Goal: Task Accomplishment & Management: Complete application form

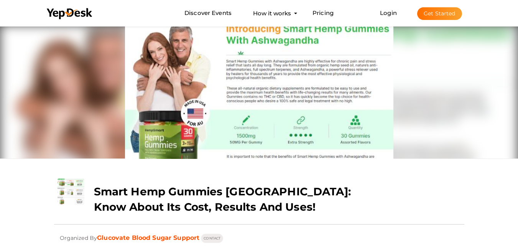
click at [428, 16] on button "Get Started" at bounding box center [439, 13] width 45 height 13
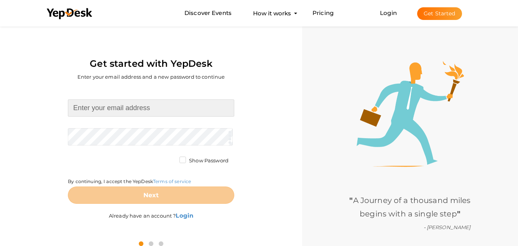
type input "[EMAIL_ADDRESS][DOMAIN_NAME]"
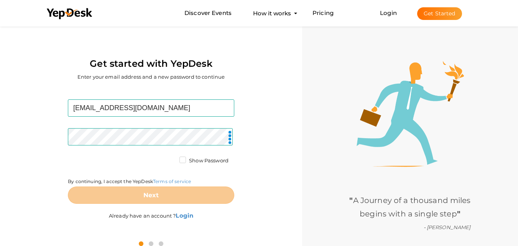
click at [182, 160] on label "Show Password" at bounding box center [203, 161] width 49 height 8
click at [172, 158] on input "Show Password" at bounding box center [172, 158] width 0 height 0
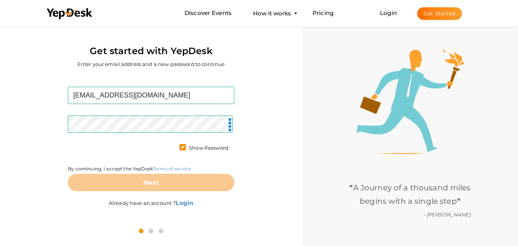
scroll to position [25, 0]
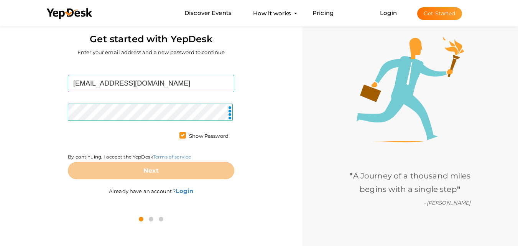
click at [64, 154] on div "leilani12316@outlook.com Required. Invalid email. Checking You already have a Y…" at bounding box center [151, 135] width 290 height 147
drag, startPoint x: 64, startPoint y: 154, endPoint x: 65, endPoint y: 142, distance: 12.7
click at [64, 154] on div "leilani12316@outlook.com Required. Invalid email. Checking You already have a Y…" at bounding box center [151, 135] width 290 height 147
click at [65, 142] on div "leilani12316@outlook.com Required. Invalid email. Checking You already have a Y…" at bounding box center [151, 135] width 290 height 147
click at [65, 141] on div "leilani12316@outlook.com Required. Invalid email. Checking You already have a Y…" at bounding box center [151, 135] width 290 height 147
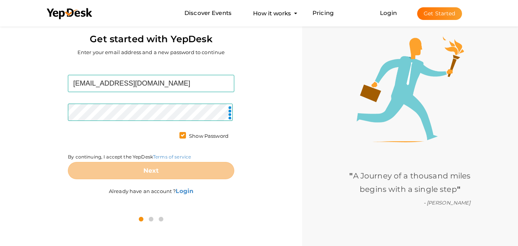
drag, startPoint x: 65, startPoint y: 138, endPoint x: 67, endPoint y: 128, distance: 10.5
click at [65, 136] on div "leilani12316@outlook.com Required. Invalid email. Checking You already have a Y…" at bounding box center [151, 135] width 290 height 147
click at [67, 128] on div "leilani12316@outlook.com Required. Invalid email. Checking You already have a Y…" at bounding box center [151, 135] width 290 height 147
click at [67, 127] on div "leilani12316@outlook.com Required. Invalid email. Checking You already have a Y…" at bounding box center [151, 135] width 290 height 147
click at [140, 148] on div "By continuing, I accept the YepDesk Terms of service" at bounding box center [151, 147] width 166 height 30
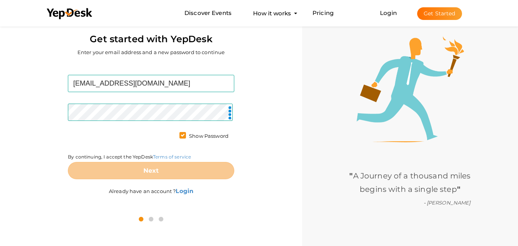
scroll to position [0, 0]
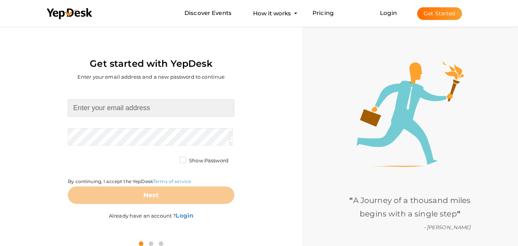
type input "[EMAIL_ADDRESS][DOMAIN_NAME]"
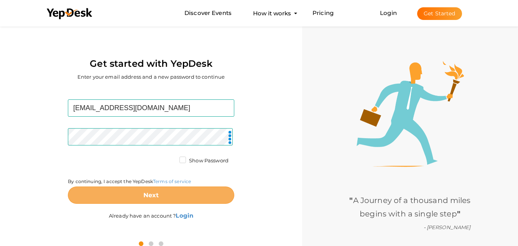
click at [173, 196] on button "Next" at bounding box center [151, 194] width 166 height 17
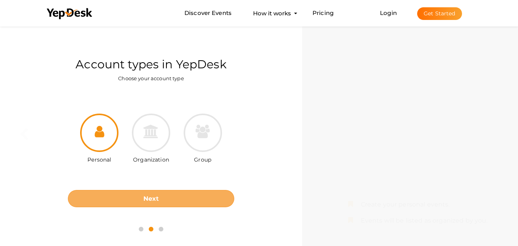
click at [192, 194] on button "Next" at bounding box center [151, 198] width 166 height 17
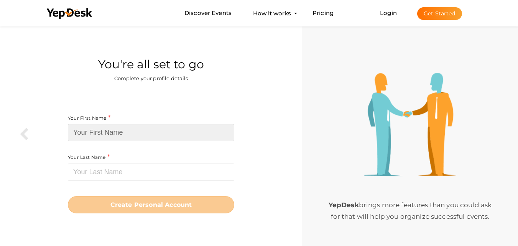
type input "leil"
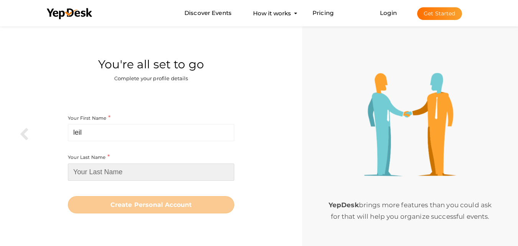
type input "ani"
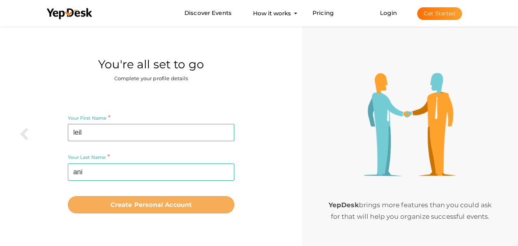
click at [131, 208] on b "Create Personal Account" at bounding box center [151, 204] width 82 height 7
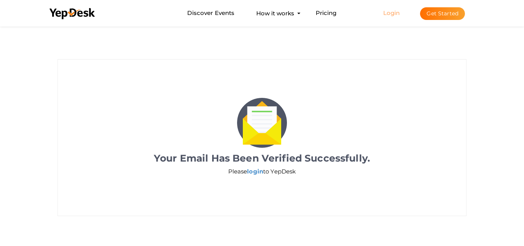
click at [392, 15] on link "Login" at bounding box center [391, 12] width 17 height 7
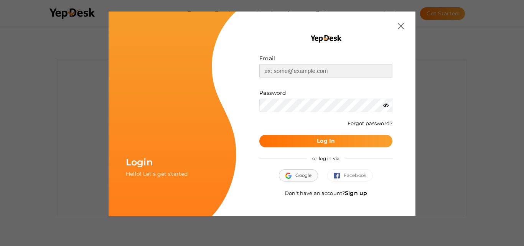
type input "[EMAIL_ADDRESS][DOMAIN_NAME]"
click at [303, 142] on button "Log In" at bounding box center [325, 141] width 133 height 13
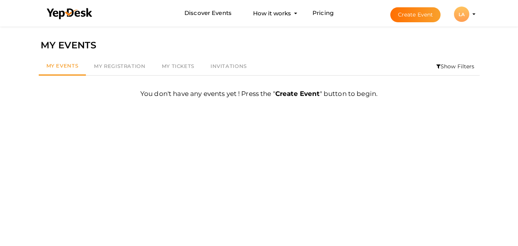
click at [411, 16] on button "Create Event" at bounding box center [415, 14] width 51 height 15
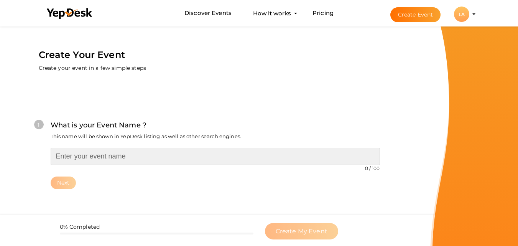
click at [112, 158] on input "text" at bounding box center [215, 156] width 329 height 17
paste input "Why Choose Smart Hemp Gummies"
type input "Why Choose Smart Hemp Gummies"
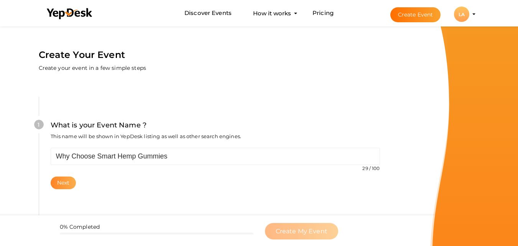
click at [60, 180] on button "Next" at bounding box center [64, 182] width 26 height 13
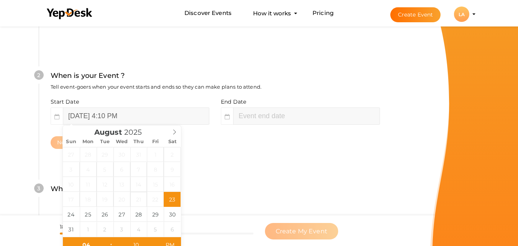
scroll to position [176, 0]
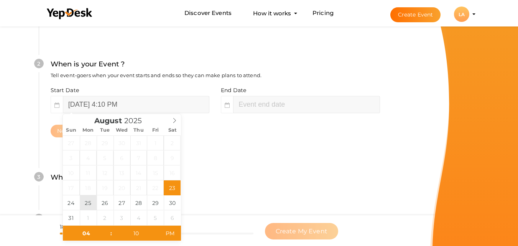
type input "[DATE] 4:10 PM"
type input "06"
type input "10"
type input "August 25, 2025 6:10 PM"
click at [279, 100] on input "August 25, 2025 6:10 PM" at bounding box center [306, 104] width 146 height 17
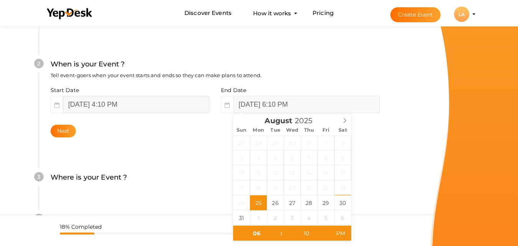
click at [151, 102] on input "August 25, 2025 4:10 PM" at bounding box center [136, 104] width 146 height 17
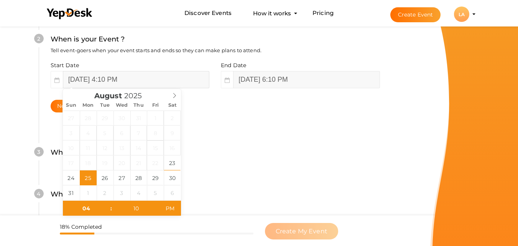
scroll to position [215, 0]
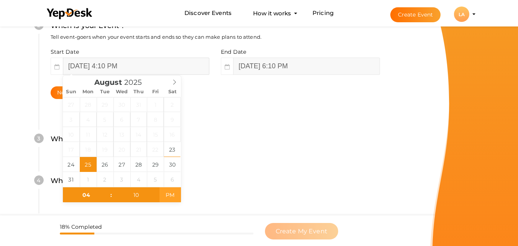
type input "August 25, 2025 4:10 AM"
click at [171, 194] on span "PM" at bounding box center [169, 194] width 21 height 15
click at [89, 197] on input "04" at bounding box center [86, 194] width 47 height 15
type input "10"
type input "August 25, 2025 10:10 AM"
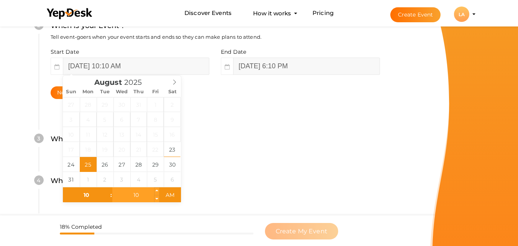
click at [134, 193] on input "10" at bounding box center [135, 194] width 47 height 15
type input "00"
type input "August 25, 2025 10:00 AM"
click at [300, 171] on div "4 What is your Event Type ? Choose the right event type. Registration Ticketing…" at bounding box center [215, 185] width 353 height 42
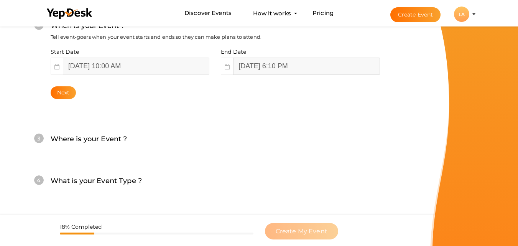
click at [290, 66] on input "August 25, 2025 6:10 PM" at bounding box center [306, 65] width 146 height 17
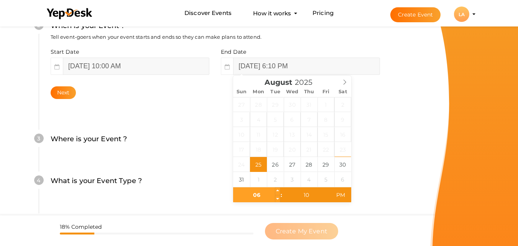
click at [251, 195] on input "06" at bounding box center [256, 194] width 47 height 15
click at [313, 196] on input "10" at bounding box center [305, 194] width 47 height 15
type input "00"
type input "August 25, 2025 6:00 PM"
click at [387, 170] on div "4 What is your Event Type ? Choose the right event type. Registration Ticketing…" at bounding box center [215, 185] width 353 height 42
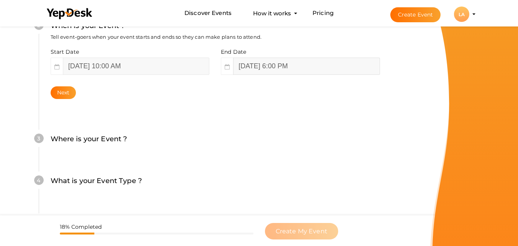
click at [302, 62] on input "August 25, 2025 6:00 PM" at bounding box center [306, 65] width 146 height 17
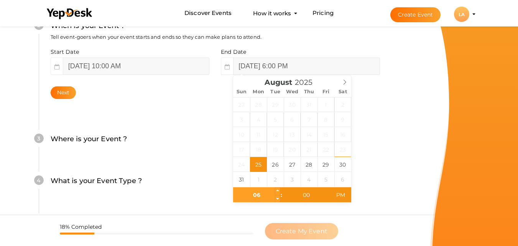
click at [259, 193] on input "06" at bounding box center [256, 194] width 47 height 15
type input "10"
type input "40"
type input "August 25, 2025 10:40 AM"
click at [336, 192] on span "AM" at bounding box center [340, 194] width 21 height 15
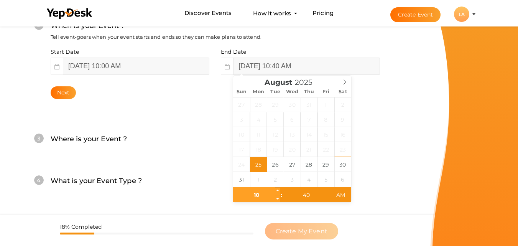
click at [253, 196] on input "10" at bounding box center [256, 194] width 47 height 15
type input "10"
click at [303, 195] on input "40" at bounding box center [305, 194] width 47 height 15
type input "30"
click at [401, 201] on div "What is your Event Name ? This name will be shown in YepDesk listing as well as…" at bounding box center [215, 85] width 399 height 453
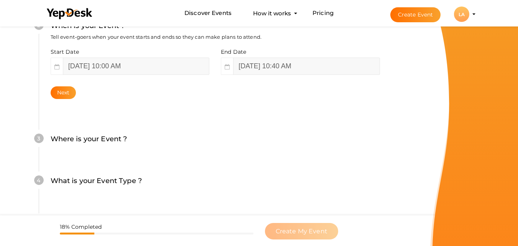
scroll to position [253, 0]
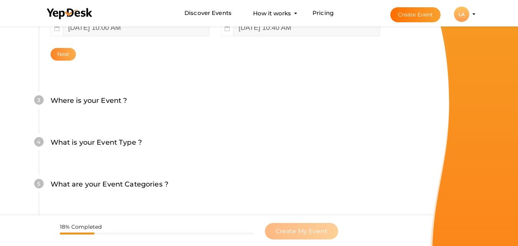
click at [59, 52] on button "Next" at bounding box center [64, 54] width 26 height 13
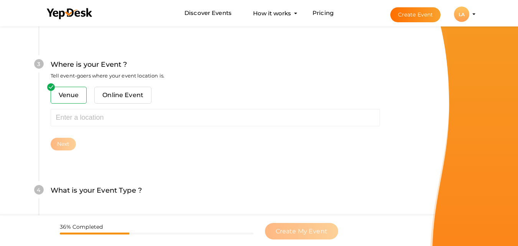
scroll to position [301, 0]
click at [123, 94] on span "Online Event" at bounding box center [122, 94] width 57 height 17
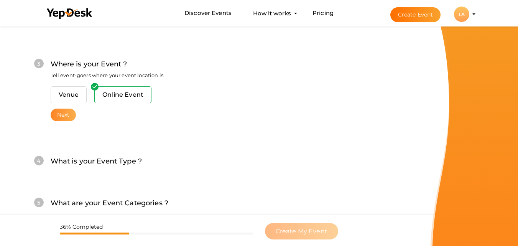
click at [71, 116] on button "Next" at bounding box center [64, 114] width 26 height 13
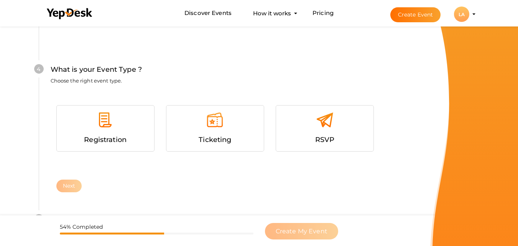
scroll to position [409, 0]
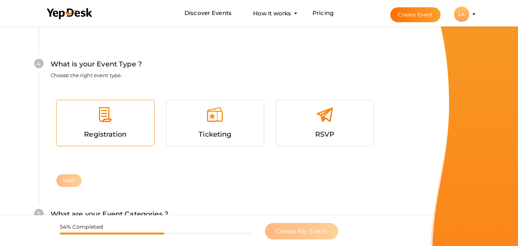
click at [112, 124] on div at bounding box center [105, 117] width 86 height 23
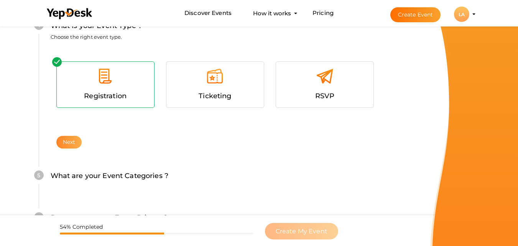
click at [64, 137] on button "Next" at bounding box center [69, 142] width 26 height 13
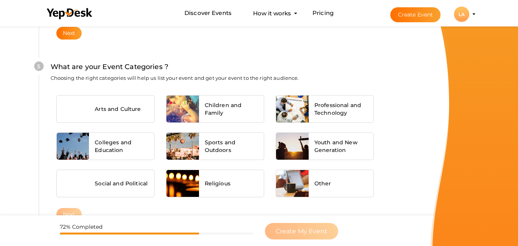
scroll to position [571, 0]
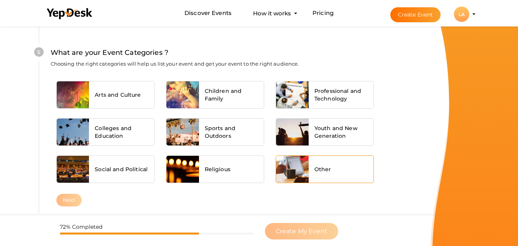
click at [342, 167] on div "Other" at bounding box center [341, 169] width 65 height 27
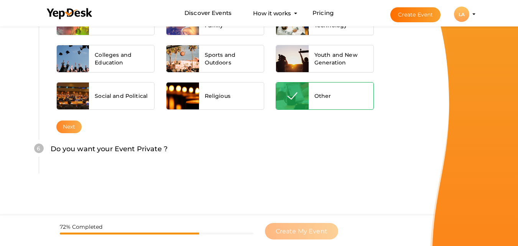
click at [66, 128] on button "Next" at bounding box center [69, 126] width 26 height 13
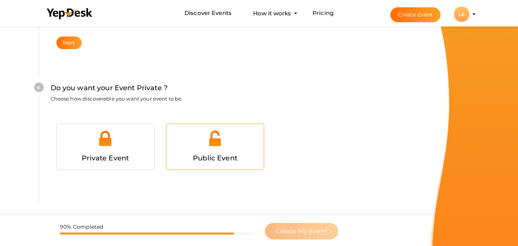
scroll to position [740, 0]
click at [209, 157] on span "Public Event" at bounding box center [215, 157] width 44 height 8
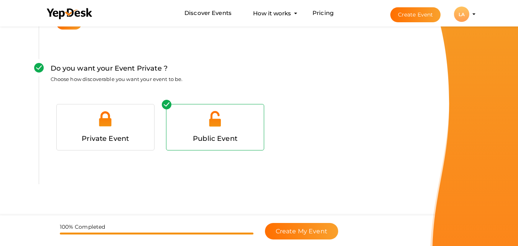
scroll to position [769, 0]
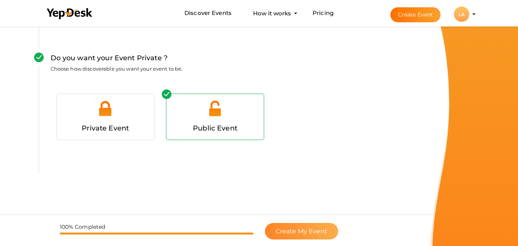
click at [283, 225] on button "Create My Event" at bounding box center [301, 231] width 73 height 16
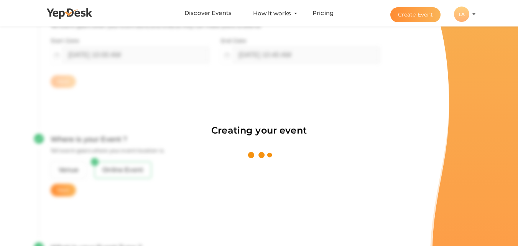
scroll to position [115, 0]
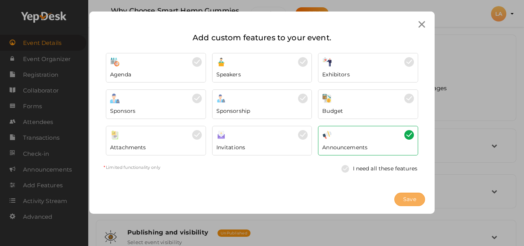
click at [409, 195] on span "Save" at bounding box center [409, 199] width 13 height 8
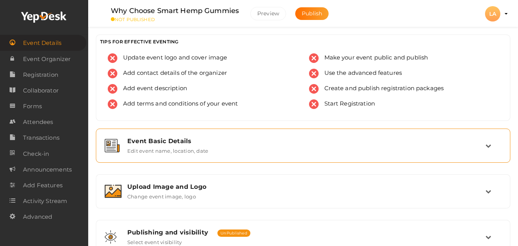
click at [148, 143] on div "Event Basic Details" at bounding box center [306, 140] width 358 height 7
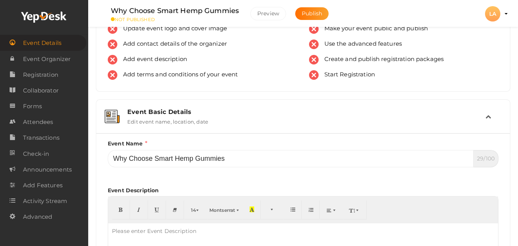
scroll to position [77, 0]
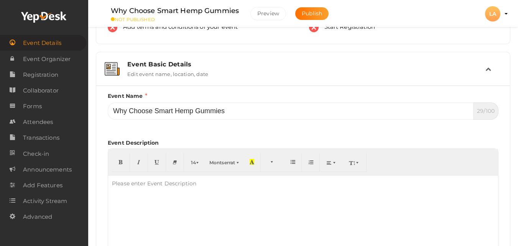
click at [180, 187] on div "Please enter Event Description" at bounding box center [154, 183] width 92 height 15
paste div
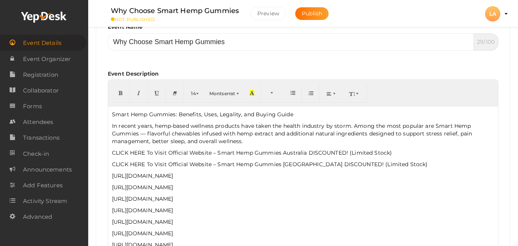
scroll to position [192, 0]
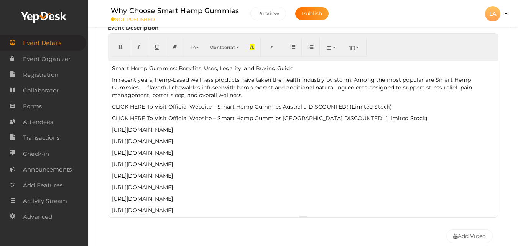
click at [370, 115] on p "CLICK HERE To Visit Official Website – Smart Hemp Gummies New Zealand DISCOUNTE…" at bounding box center [303, 118] width 382 height 8
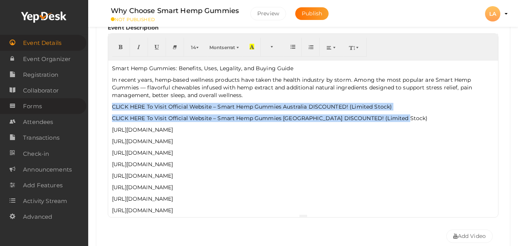
drag, startPoint x: 404, startPoint y: 116, endPoint x: 84, endPoint y: 103, distance: 320.3
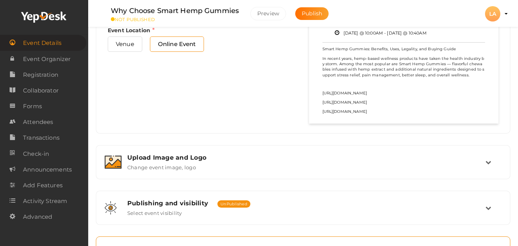
scroll to position [575, 0]
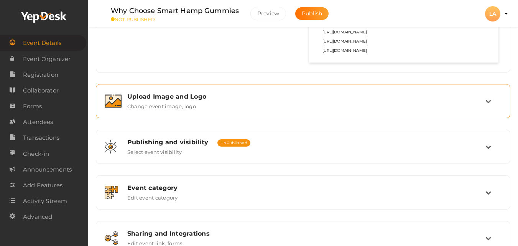
click at [159, 101] on label "Change event image, logo" at bounding box center [161, 104] width 69 height 9
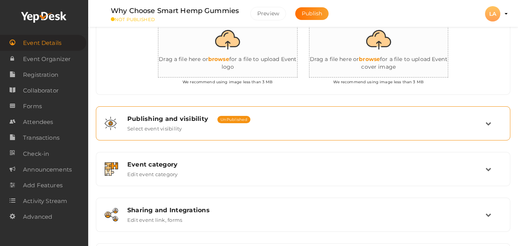
scroll to position [197, 0]
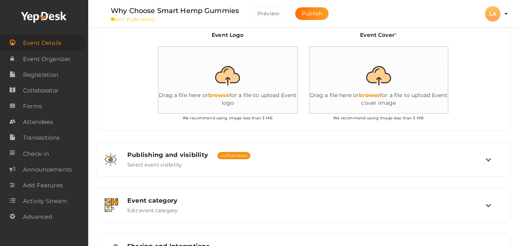
click at [229, 73] on input "file" at bounding box center [234, 80] width 153 height 67
type input "C:\fakepath\pain 6.jpg"
click at [374, 82] on input "file" at bounding box center [385, 80] width 153 height 67
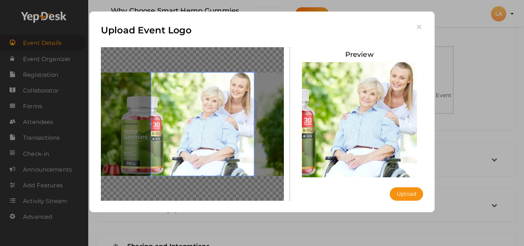
type input "C:\fakepath\pain 3.jpg"
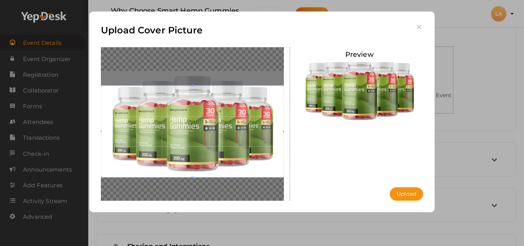
drag, startPoint x: 232, startPoint y: 161, endPoint x: 217, endPoint y: 139, distance: 26.2
click at [233, 164] on span at bounding box center [192, 131] width 183 height 92
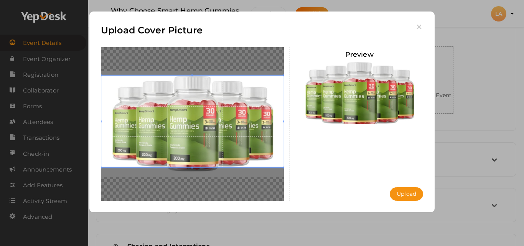
drag, startPoint x: 214, startPoint y: 133, endPoint x: 215, endPoint y: 125, distance: 8.5
click at [215, 125] on span at bounding box center [192, 121] width 183 height 92
click at [399, 192] on button "Upload" at bounding box center [405, 193] width 33 height 13
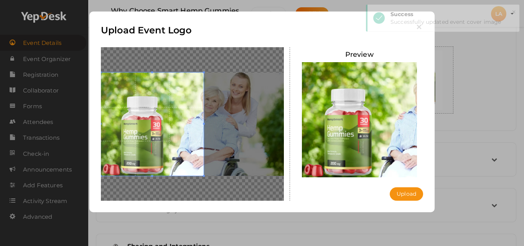
drag, startPoint x: 204, startPoint y: 136, endPoint x: 140, endPoint y: 140, distance: 64.5
click at [140, 140] on span at bounding box center [152, 123] width 103 height 103
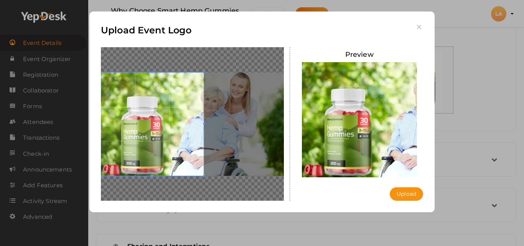
drag, startPoint x: 203, startPoint y: 175, endPoint x: 215, endPoint y: 170, distance: 13.4
click at [228, 183] on div at bounding box center [192, 123] width 183 height 153
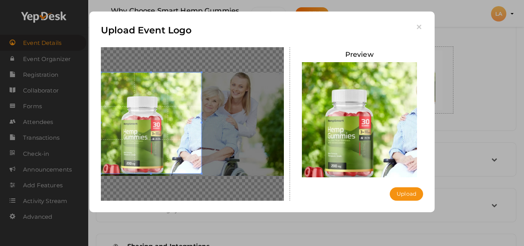
drag, startPoint x: 200, startPoint y: 122, endPoint x: 255, endPoint y: 122, distance: 54.4
click at [255, 122] on div at bounding box center [192, 123] width 183 height 153
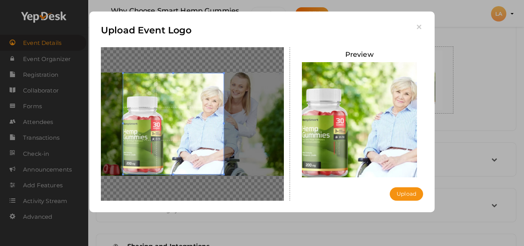
drag, startPoint x: 151, startPoint y: 125, endPoint x: 173, endPoint y: 126, distance: 22.2
click at [173, 126] on span at bounding box center [173, 123] width 100 height 100
click at [408, 192] on button "Upload" at bounding box center [405, 193] width 33 height 13
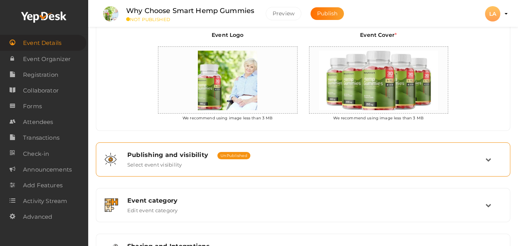
click at [445, 160] on div "Publishing and visibility Published UnPublished Select event visibility" at bounding box center [303, 159] width 364 height 16
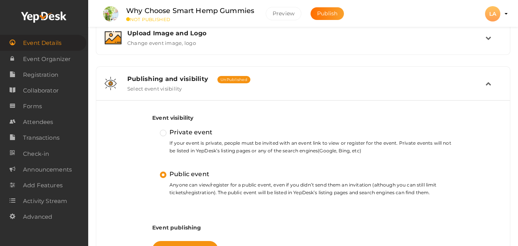
scroll to position [230, 0]
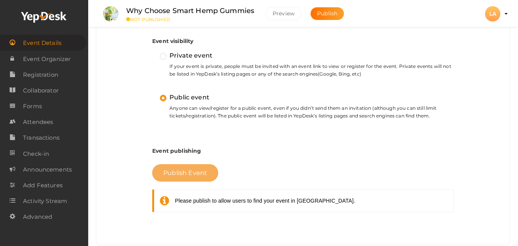
click at [197, 167] on button "Publish Event" at bounding box center [185, 172] width 66 height 17
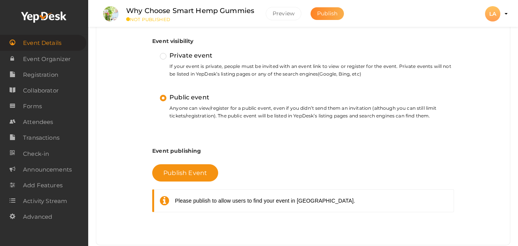
click at [327, 14] on span "Publish" at bounding box center [327, 13] width 20 height 7
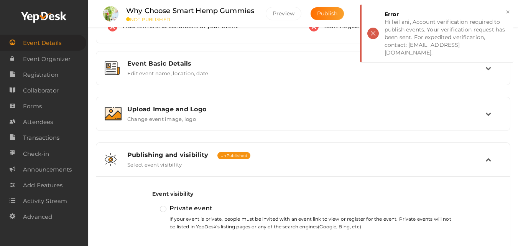
scroll to position [0, 0]
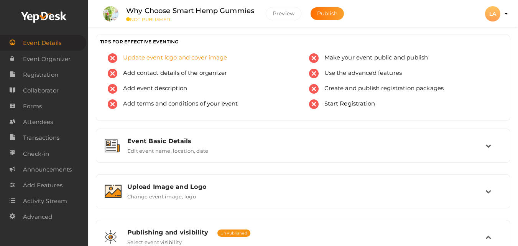
click at [114, 59] on img at bounding box center [113, 58] width 10 height 10
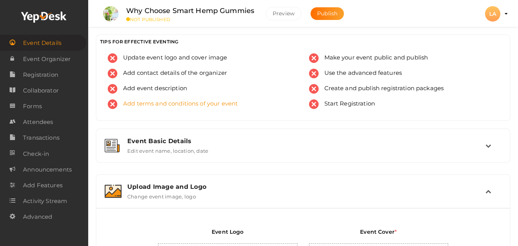
click at [116, 102] on img at bounding box center [113, 104] width 10 height 10
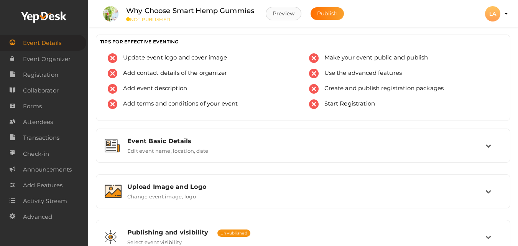
click at [286, 13] on button "Preview" at bounding box center [284, 13] width 36 height 13
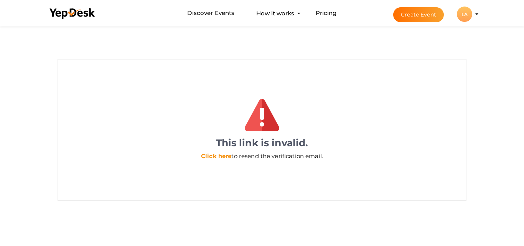
click at [220, 154] on link "Click here" at bounding box center [216, 155] width 30 height 7
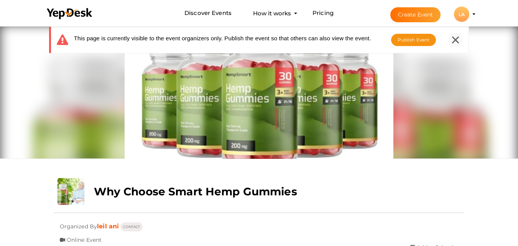
click at [454, 39] on icon at bounding box center [455, 39] width 7 height 7
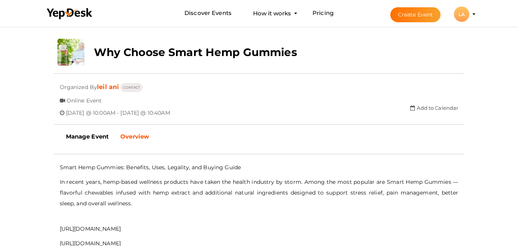
scroll to position [230, 0]
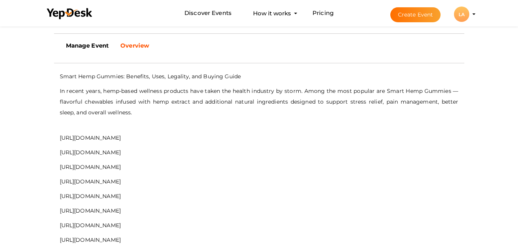
click at [170, 139] on p "[URL][DOMAIN_NAME]" at bounding box center [259, 137] width 399 height 11
click at [170, 139] on p "https://www.facebook.com/Smarthempgummiesofficialwebsite" at bounding box center [259, 137] width 399 height 11
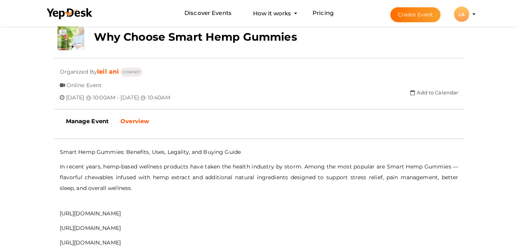
scroll to position [153, 0]
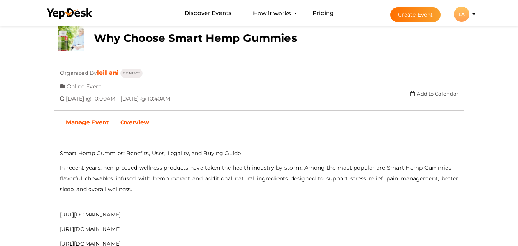
click at [98, 121] on b "Manage Event" at bounding box center [87, 121] width 43 height 7
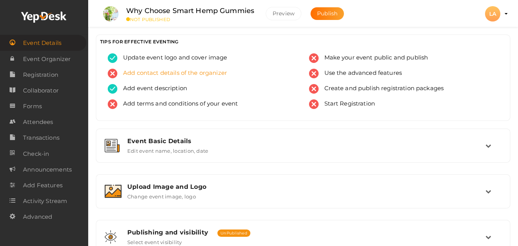
click at [153, 75] on span "Add contact details of the organizer" at bounding box center [172, 74] width 110 height 10
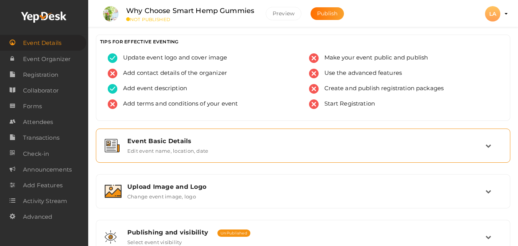
scroll to position [38, 0]
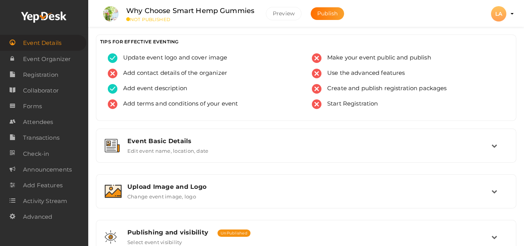
click at [34, 76] on span "Registration" at bounding box center [40, 74] width 35 height 15
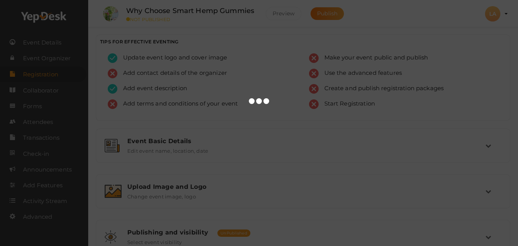
scroll to position [38, 0]
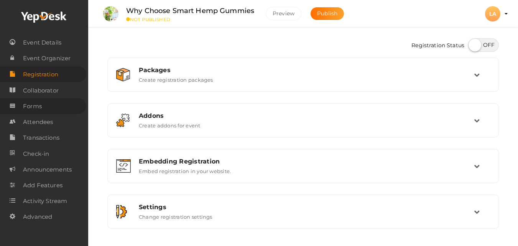
click at [35, 109] on span "Forms" at bounding box center [32, 105] width 19 height 15
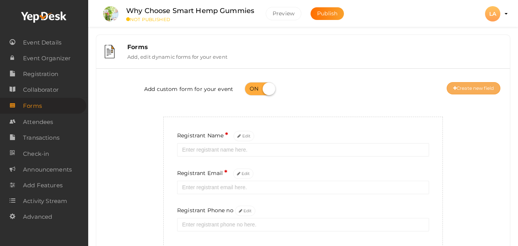
click at [479, 90] on button "Create new field" at bounding box center [473, 88] width 54 height 12
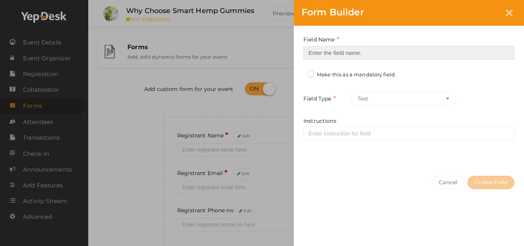
click at [335, 56] on input at bounding box center [408, 52] width 211 height 13
paste input "Why Choose Smart Hemp Gummies"
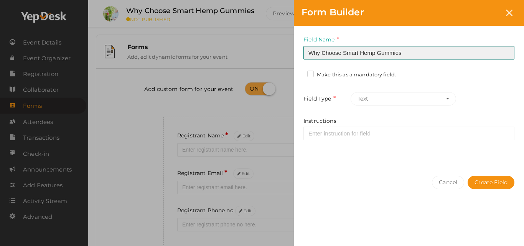
type input "Why Choose Smart Hemp Gummies"
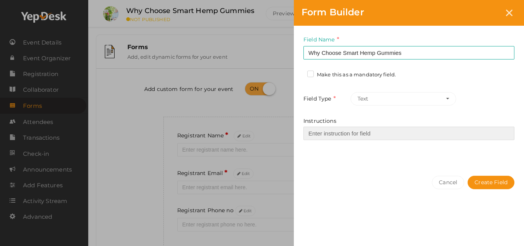
click at [343, 133] on input "Instructions" at bounding box center [408, 132] width 211 height 13
paste input "In recent years, hemp-based wellness products have taken the health industry by…"
type input "In recent years, hemp-based wellness products have taken the health industry by…"
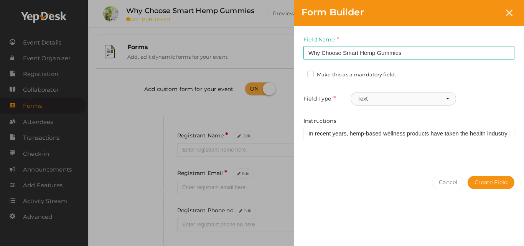
click at [378, 102] on button "Text" at bounding box center [402, 98] width 105 height 13
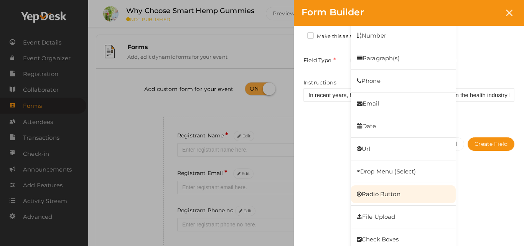
scroll to position [42, 0]
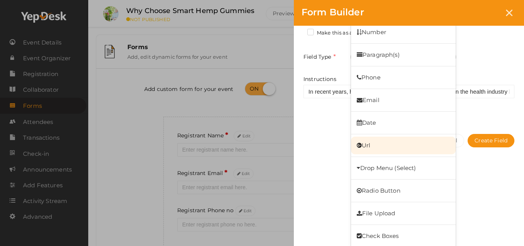
click at [377, 140] on link "Url" at bounding box center [403, 145] width 105 height 18
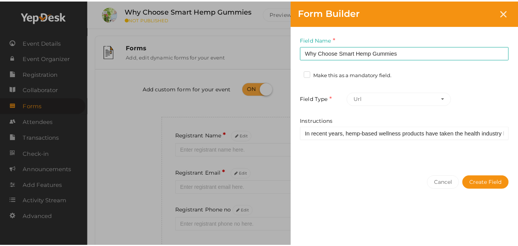
scroll to position [0, 0]
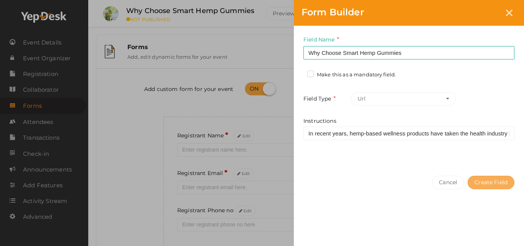
click at [489, 180] on button "Create Field" at bounding box center [490, 182] width 47 height 13
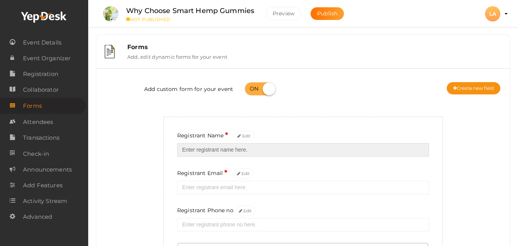
click at [227, 151] on input "text" at bounding box center [303, 149] width 252 height 13
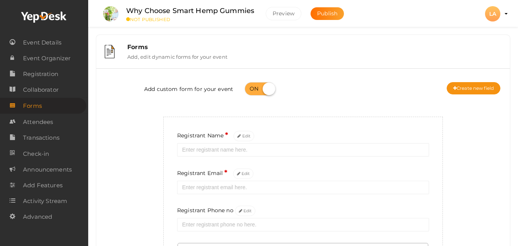
type input "leilani12316"
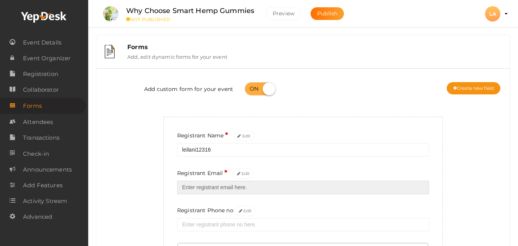
type input "[EMAIL_ADDRESS][DOMAIN_NAME]"
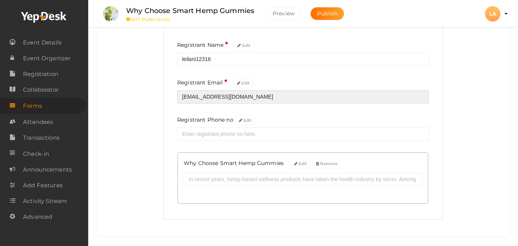
scroll to position [101, 0]
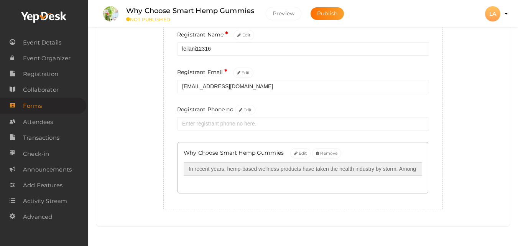
click at [280, 171] on input "url" at bounding box center [303, 168] width 238 height 13
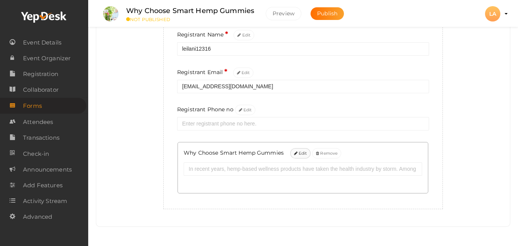
click at [302, 155] on button "Edit" at bounding box center [300, 153] width 21 height 10
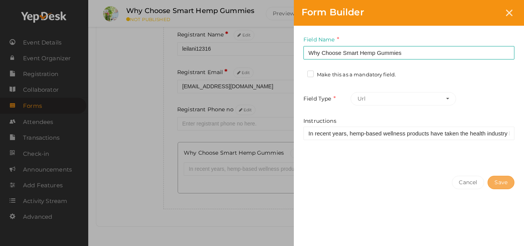
click at [499, 182] on button "Save" at bounding box center [500, 182] width 27 height 13
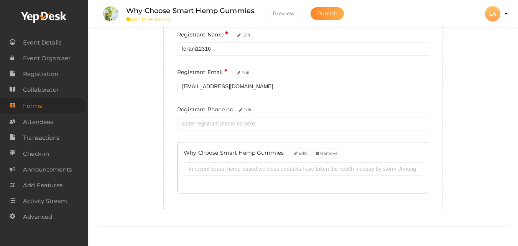
click at [328, 12] on span "Publish" at bounding box center [327, 13] width 20 height 7
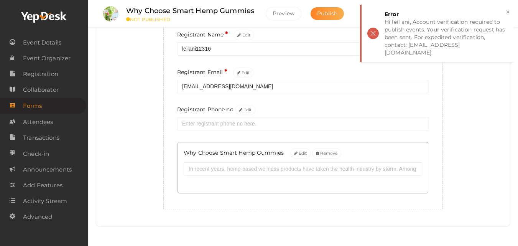
click at [330, 11] on span "Publish" at bounding box center [327, 13] width 20 height 7
click at [326, 12] on span "Publish" at bounding box center [327, 13] width 20 height 7
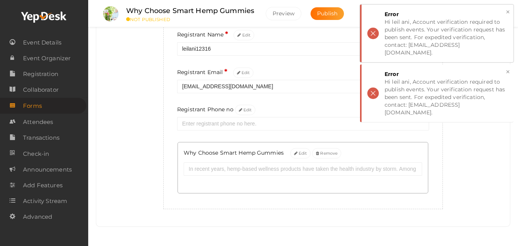
click at [505, 11] on button "×" at bounding box center [507, 12] width 5 height 9
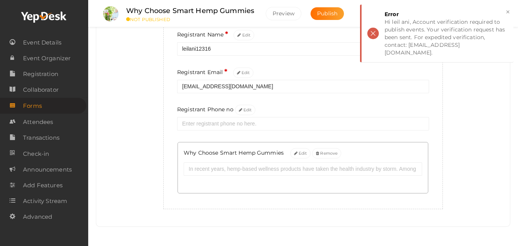
click at [447, 96] on body "Discover Events How it works Powerful Registration / Ticketing Start selling yo…" at bounding box center [259, 22] width 518 height 246
click at [438, 46] on div "Hi leil ani, Account verification required to publish events. Your verification…" at bounding box center [445, 37] width 123 height 38
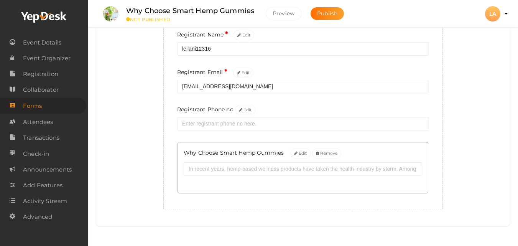
click at [491, 11] on div "LA" at bounding box center [492, 13] width 15 height 15
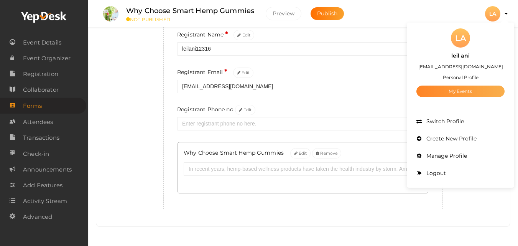
click at [478, 90] on link "My Events" at bounding box center [460, 90] width 88 height 11
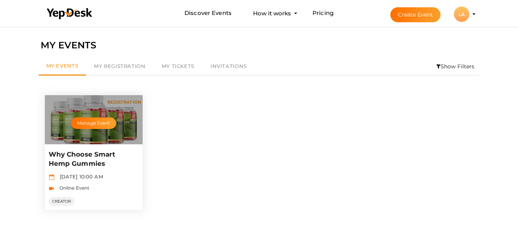
click at [104, 142] on div "Manage Event" at bounding box center [94, 119] width 98 height 49
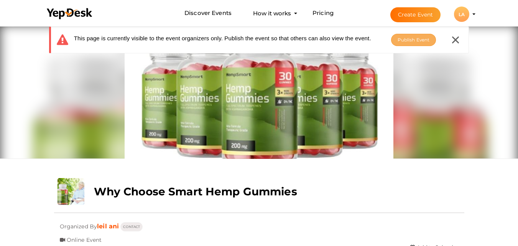
click at [405, 41] on span "Publish Event" at bounding box center [413, 40] width 32 height 6
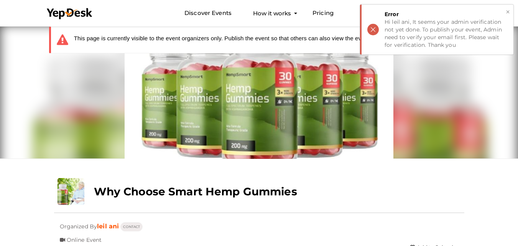
click at [506, 9] on button "×" at bounding box center [507, 12] width 5 height 9
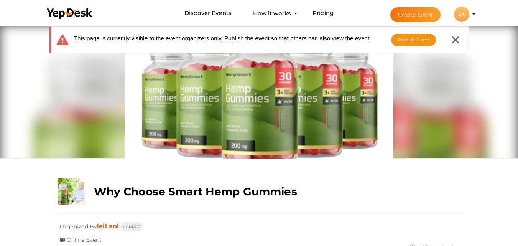
click at [453, 39] on icon at bounding box center [455, 39] width 7 height 7
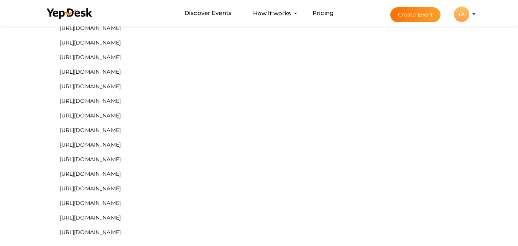
scroll to position [537, 0]
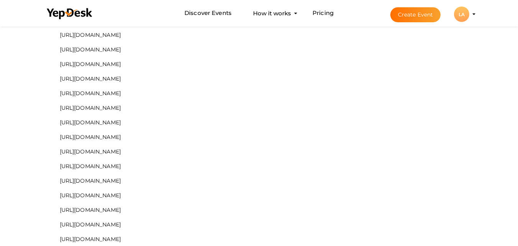
click at [239, 176] on p "[URL][DOMAIN_NAME]" at bounding box center [259, 180] width 399 height 11
click at [203, 179] on p "[URL][DOMAIN_NAME]" at bounding box center [259, 180] width 399 height 11
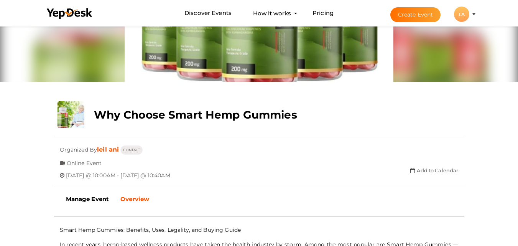
scroll to position [0, 0]
